Goal: Check status: Check status

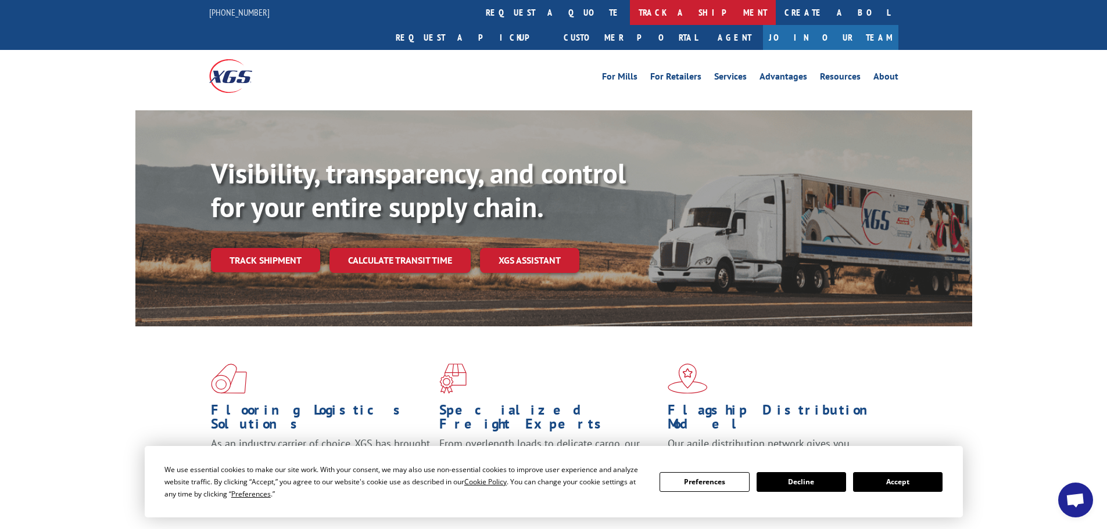
click at [630, 19] on link "track a shipment" at bounding box center [703, 12] width 146 height 25
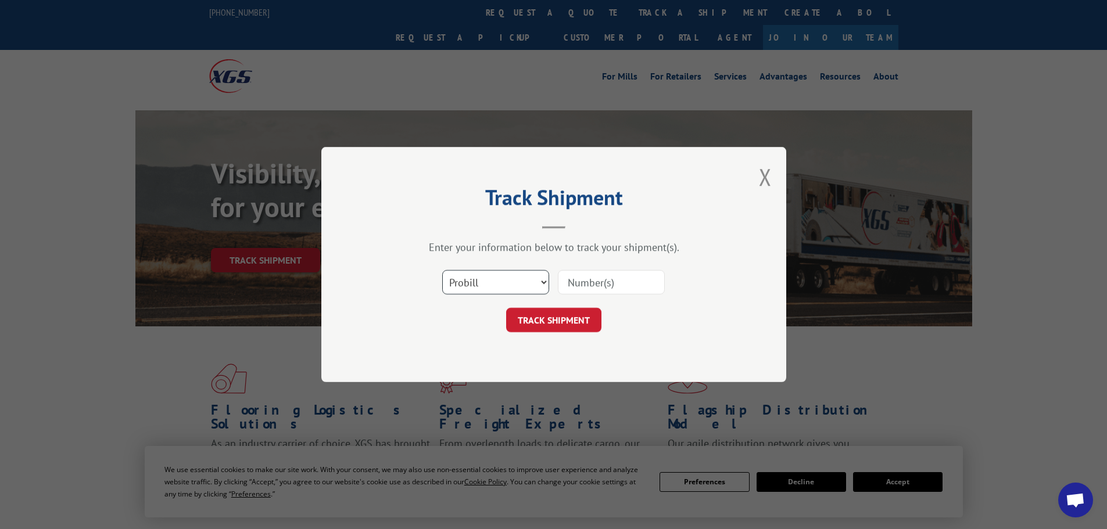
click at [474, 284] on select "Select category... Probill BOL PO" at bounding box center [495, 282] width 107 height 24
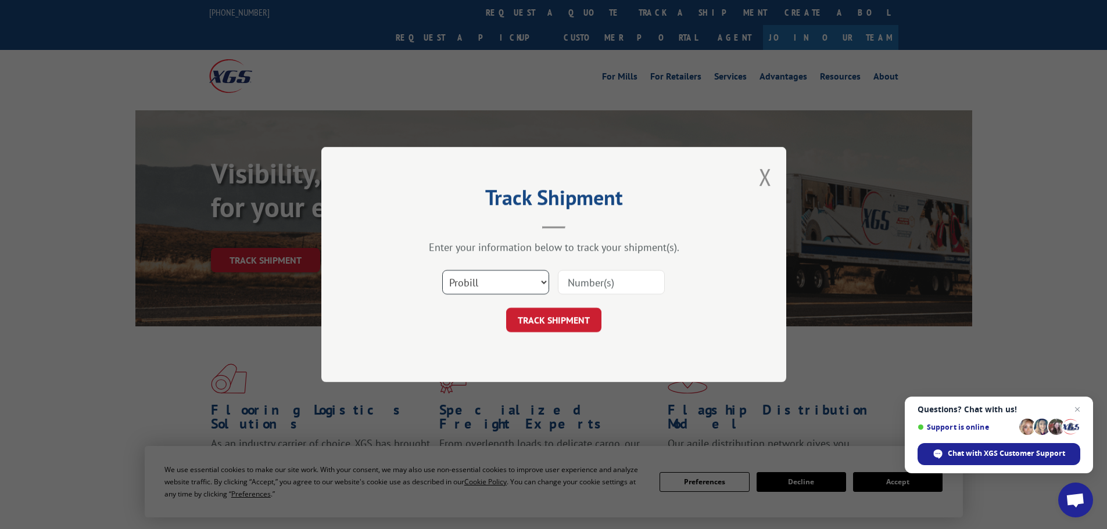
select select "po"
click at [442, 270] on select "Select category... Probill BOL PO" at bounding box center [495, 282] width 107 height 24
click at [568, 284] on input at bounding box center [611, 282] width 107 height 24
paste input "28503833"
type input "28503833"
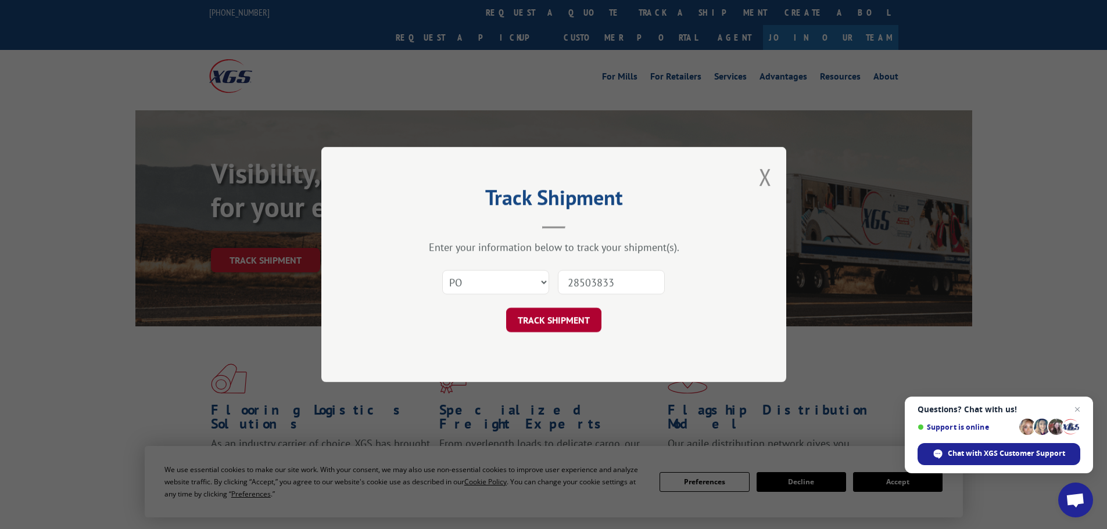
click at [564, 313] on button "TRACK SHIPMENT" at bounding box center [553, 320] width 95 height 24
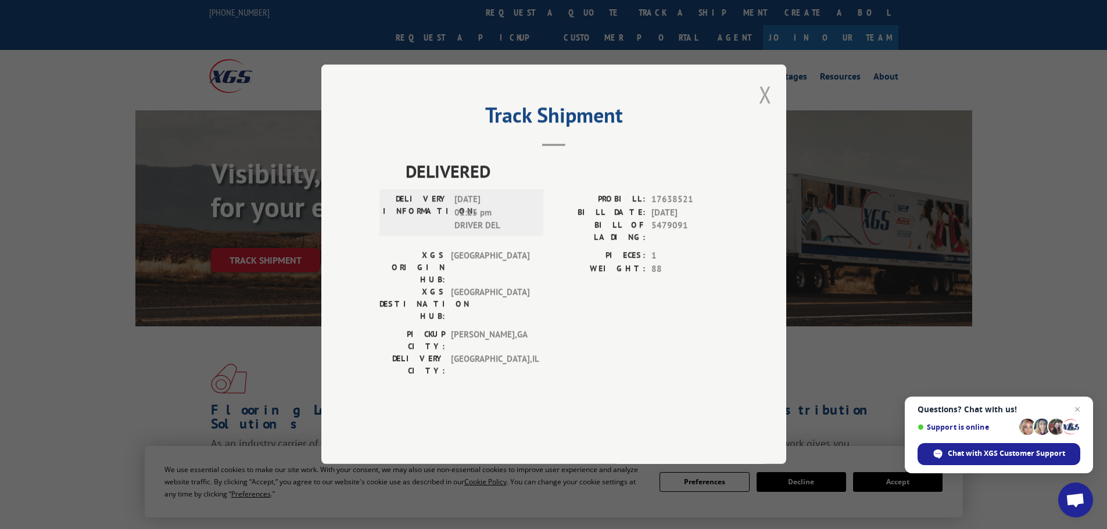
click at [762, 110] on button "Close modal" at bounding box center [765, 94] width 13 height 31
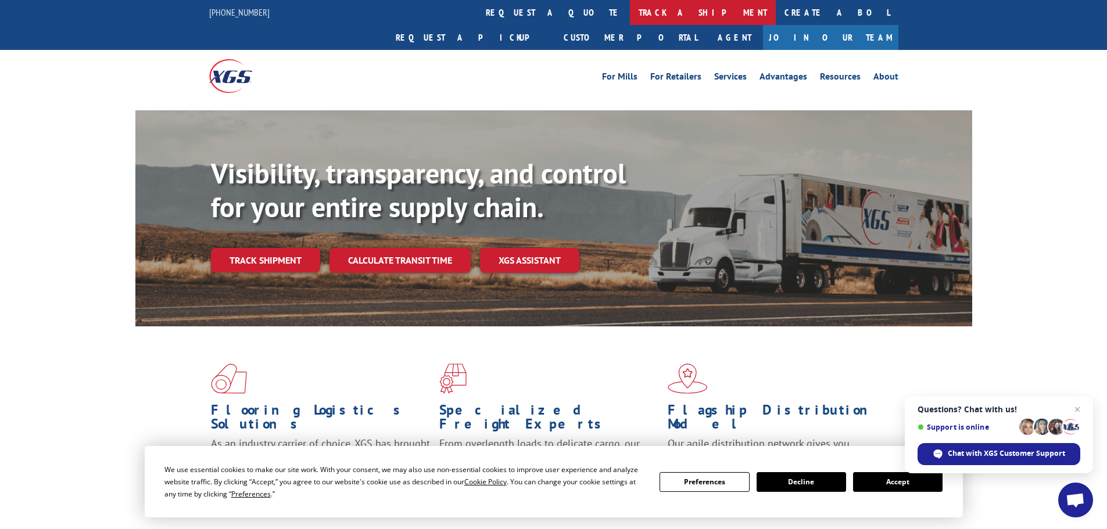
click at [630, 5] on link "track a shipment" at bounding box center [703, 12] width 146 height 25
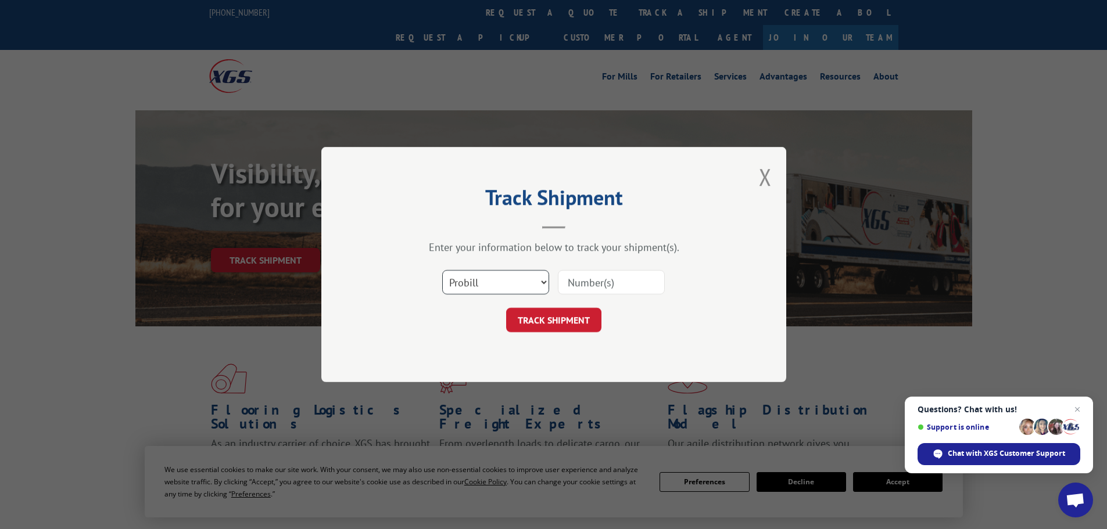
click at [474, 285] on select "Select category... Probill BOL PO" at bounding box center [495, 282] width 107 height 24
select select "po"
click at [442, 270] on select "Select category... Probill BOL PO" at bounding box center [495, 282] width 107 height 24
click at [567, 282] on input at bounding box center [611, 282] width 107 height 24
paste input "28503833"
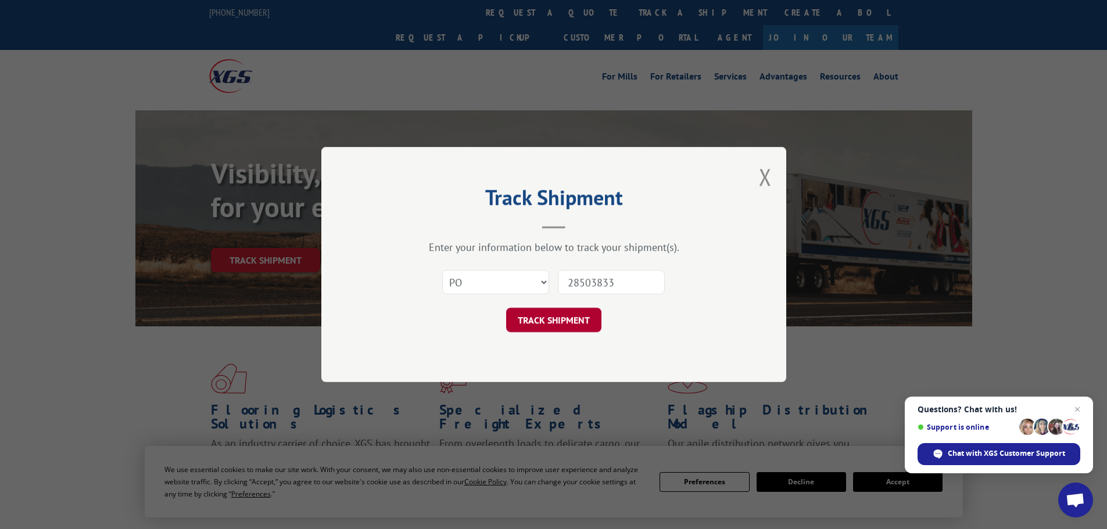
type input "28503833"
click at [554, 313] on button "TRACK SHIPMENT" at bounding box center [553, 320] width 95 height 24
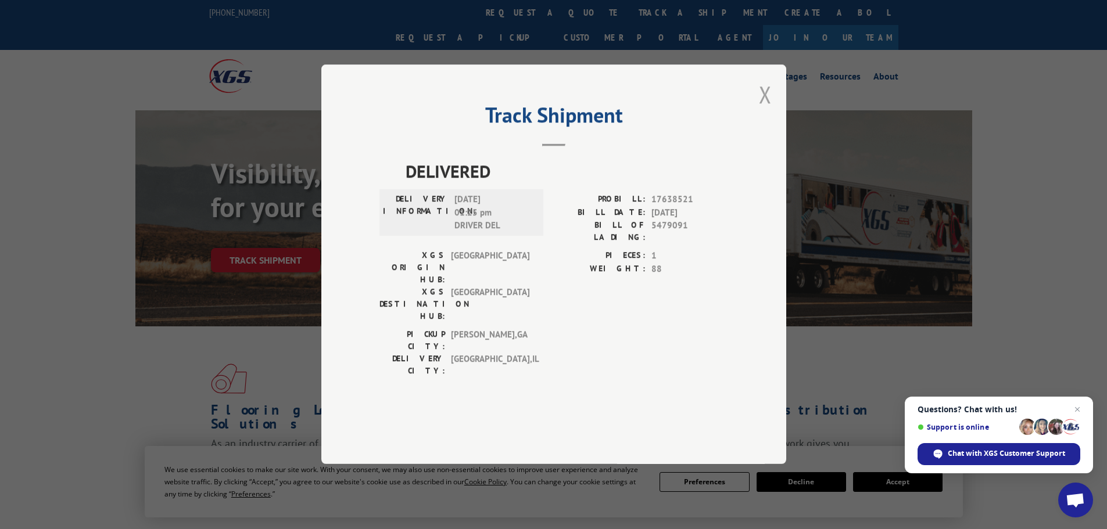
click at [764, 110] on button "Close modal" at bounding box center [765, 94] width 13 height 31
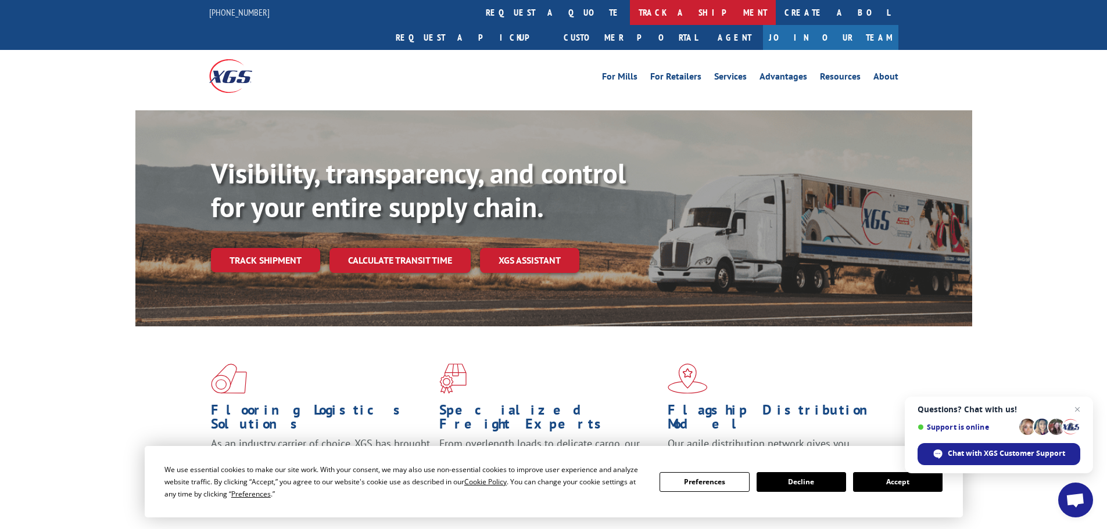
click at [630, 14] on link "track a shipment" at bounding box center [703, 12] width 146 height 25
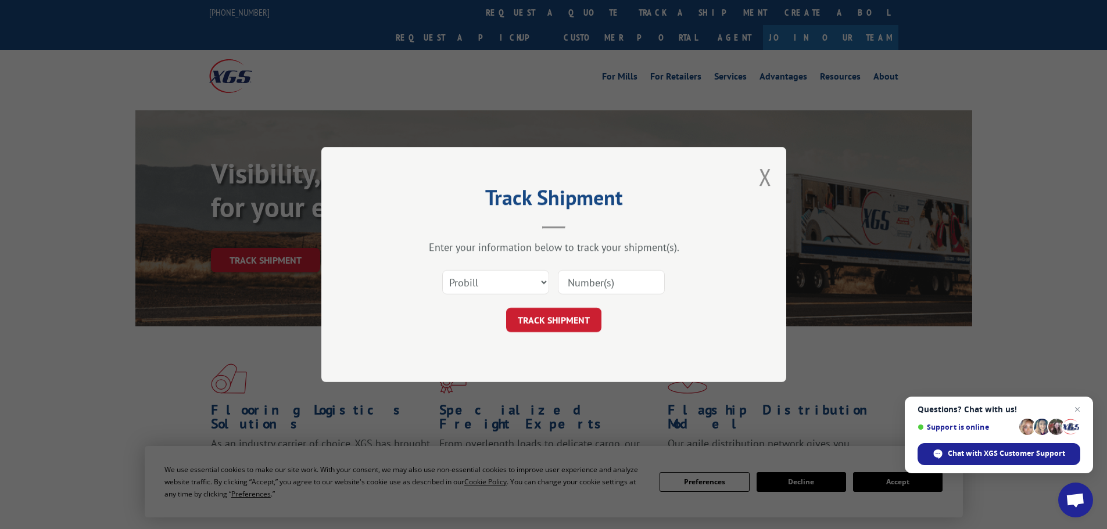
click at [565, 285] on input at bounding box center [611, 282] width 107 height 24
paste input "17523123"
type input "17523123"
click at [540, 330] on button "TRACK SHIPMENT" at bounding box center [553, 320] width 95 height 24
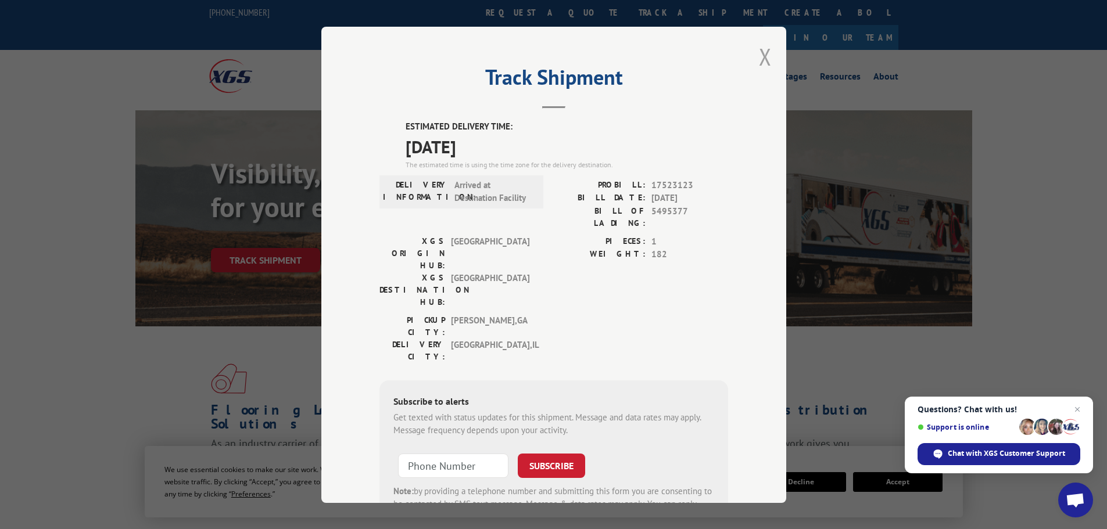
click at [761, 59] on button "Close modal" at bounding box center [765, 56] width 13 height 31
